Goal: Complete application form

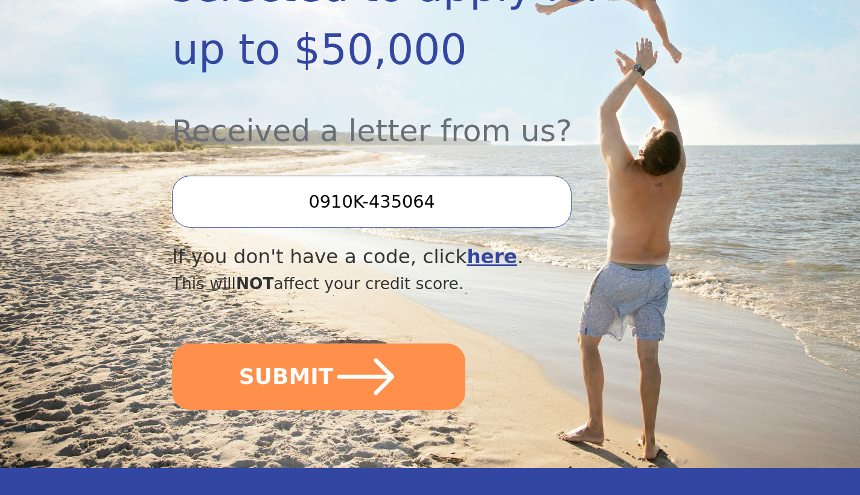
scroll to position [377, 0]
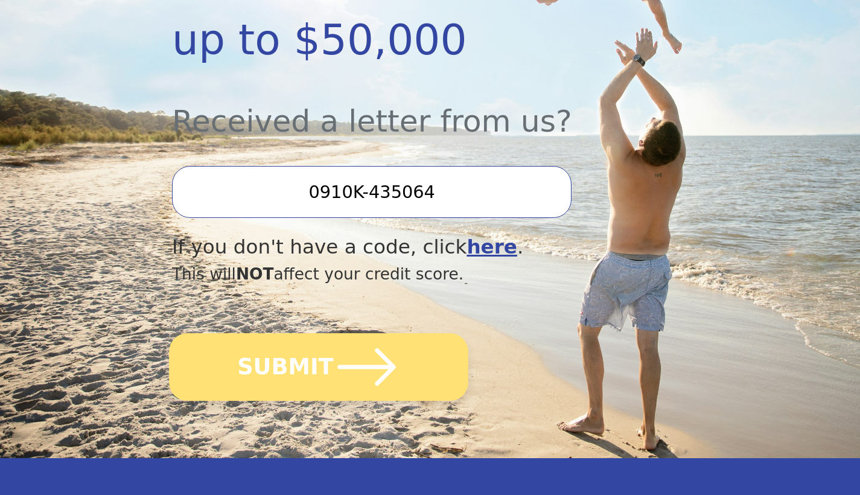
click at [308, 372] on button "SUBMIT" at bounding box center [318, 367] width 299 height 68
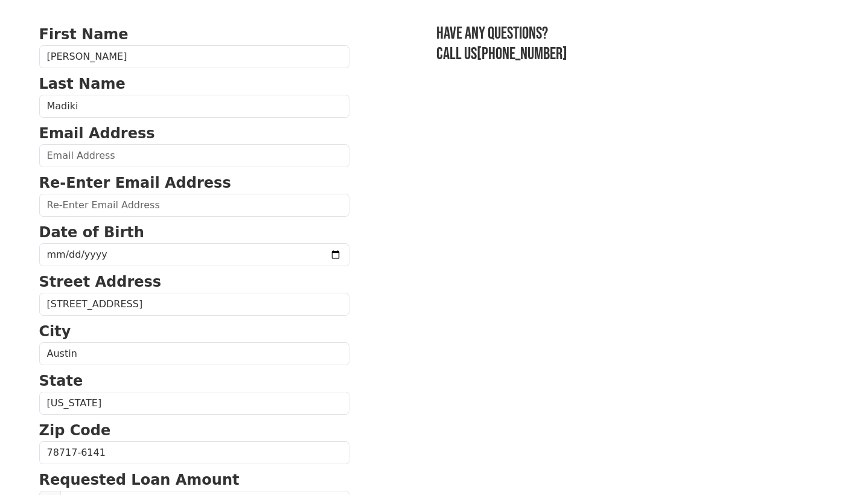
scroll to position [75, 0]
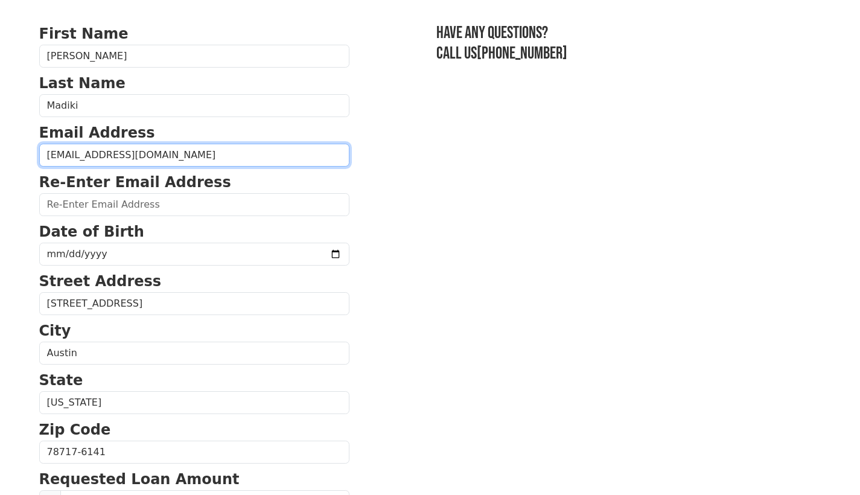
type input "samuelmj2002@yahoo.com"
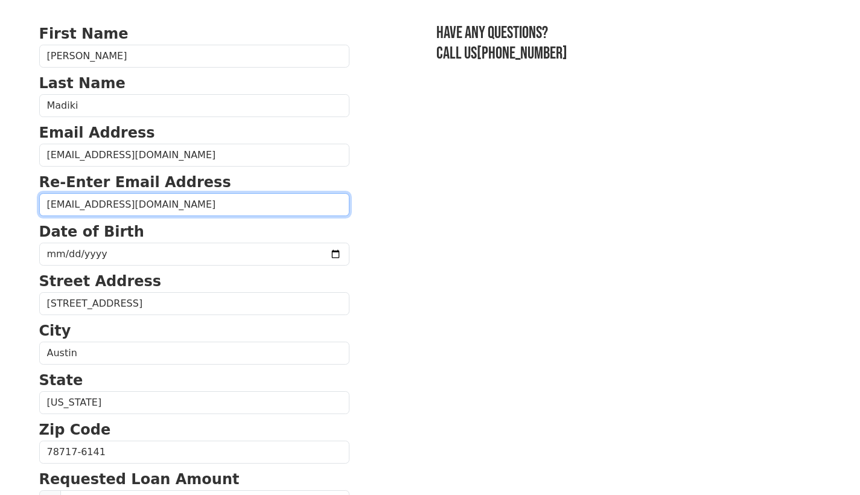
type input "samuelmj2002@yahoo.com"
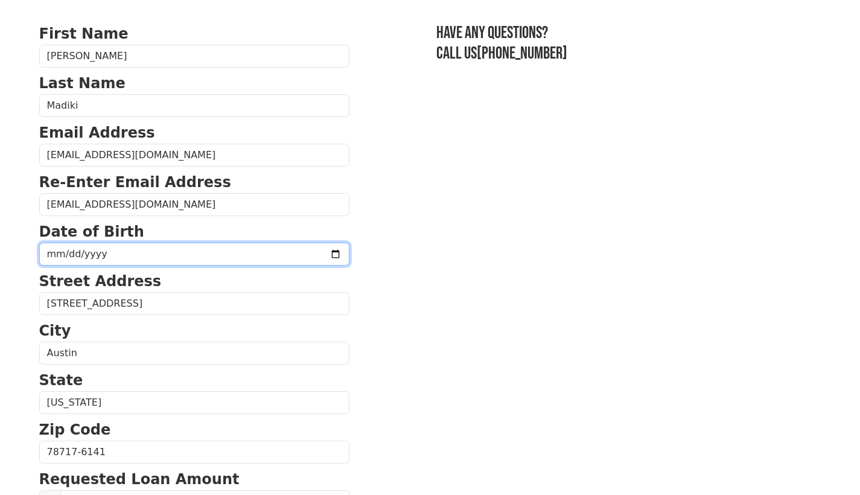
type input "1975-07-17"
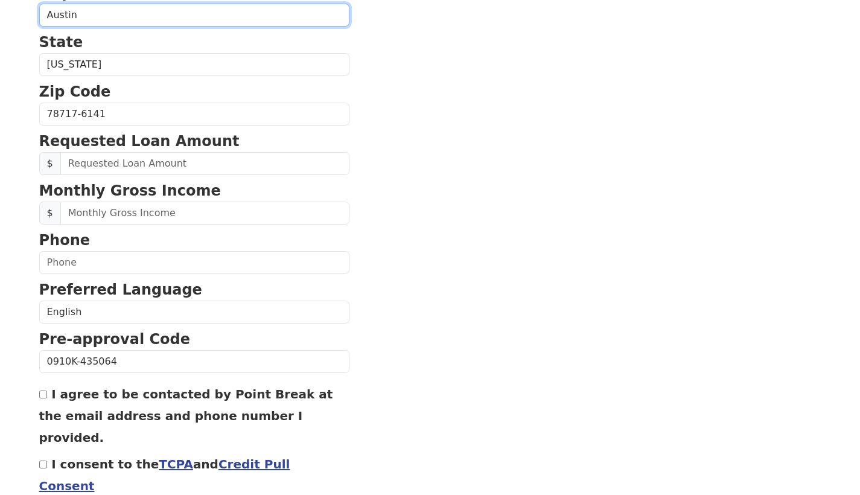
scroll to position [433, 0]
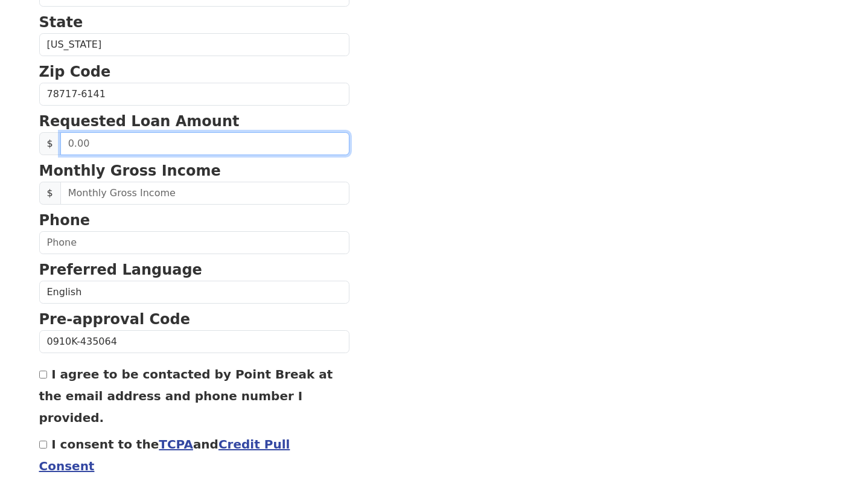
click at [129, 147] on input "text" at bounding box center [204, 143] width 289 height 23
type input "10,000.00"
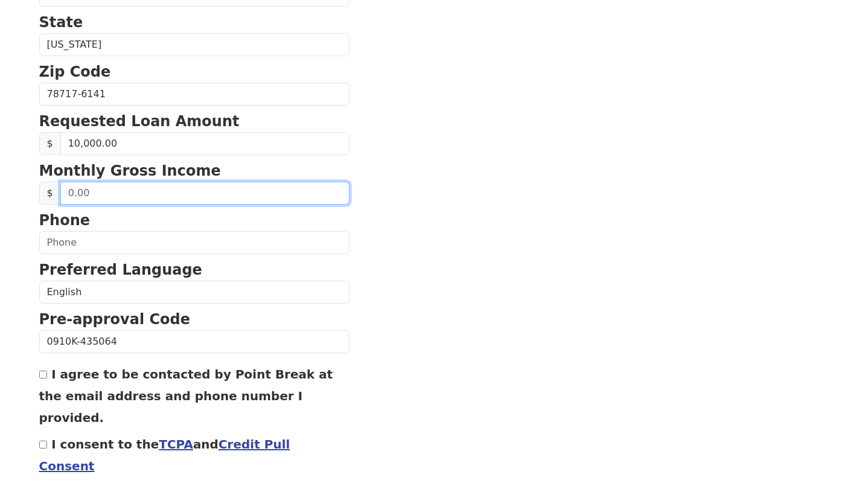
click at [111, 194] on input "text" at bounding box center [204, 193] width 289 height 23
type input "1.00"
type input "18,200.00"
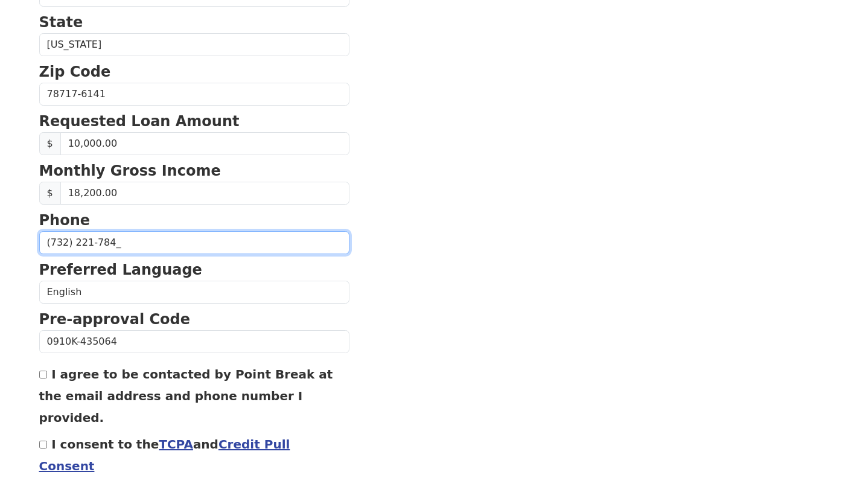
type input "(732) 221-7841"
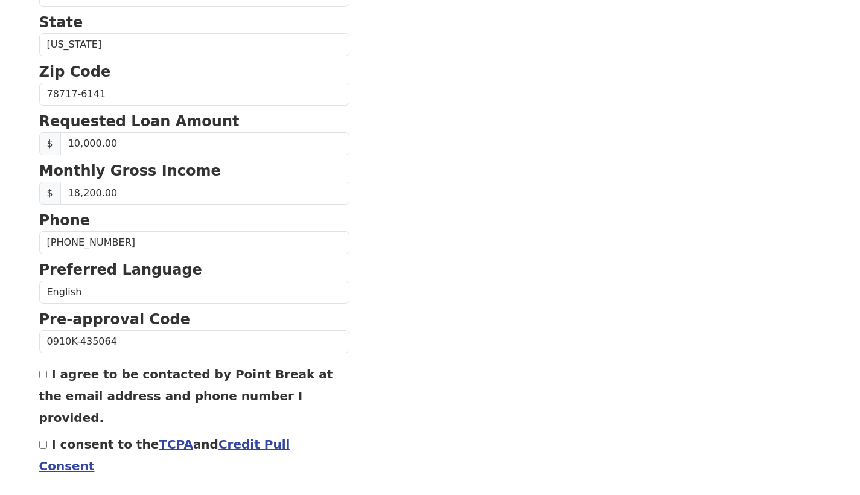
click at [43, 374] on input "I agree to be contacted by Point Break at the email address and phone number I …" at bounding box center [43, 375] width 8 height 8
checkbox input "true"
click at [40, 433] on div "I consent to the TCPA and Credit Pull Consent" at bounding box center [194, 454] width 310 height 43
click at [43, 441] on input "I consent to the TCPA and Credit Pull Consent" at bounding box center [43, 445] width 8 height 8
checkbox input "true"
